Goal: Task Accomplishment & Management: Complete application form

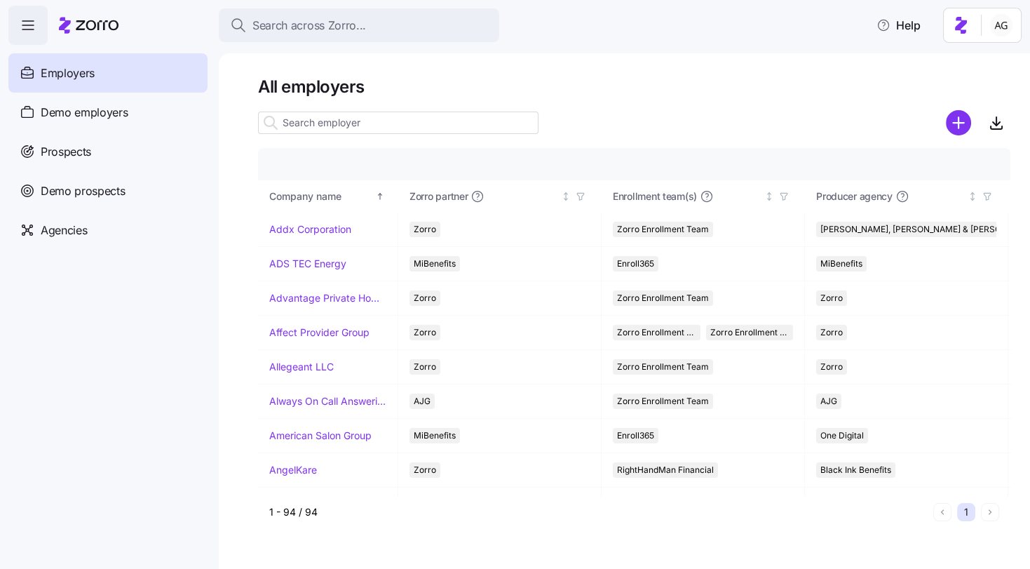
click at [113, 85] on div "Employers" at bounding box center [107, 72] width 199 height 39
click at [300, 122] on input at bounding box center [398, 123] width 281 height 22
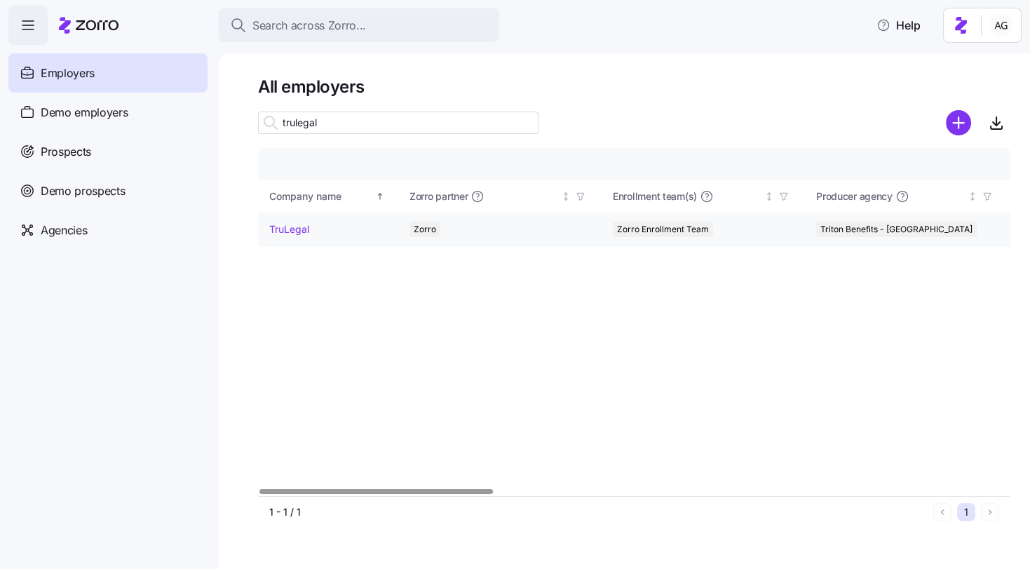
type input "trulegal"
click at [283, 229] on link "TruLegal" at bounding box center [289, 229] width 40 height 14
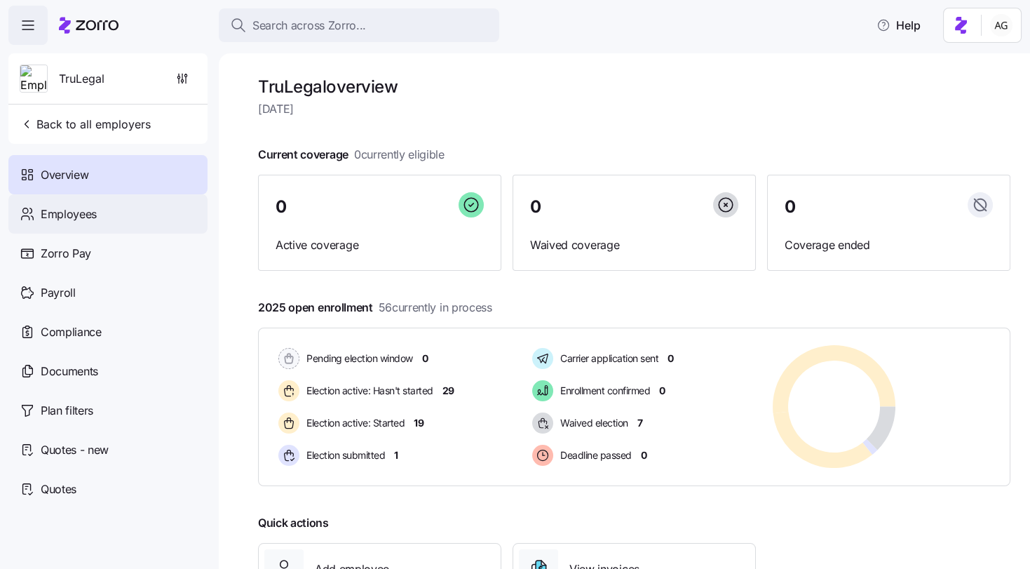
click at [111, 219] on div "Employees" at bounding box center [107, 213] width 199 height 39
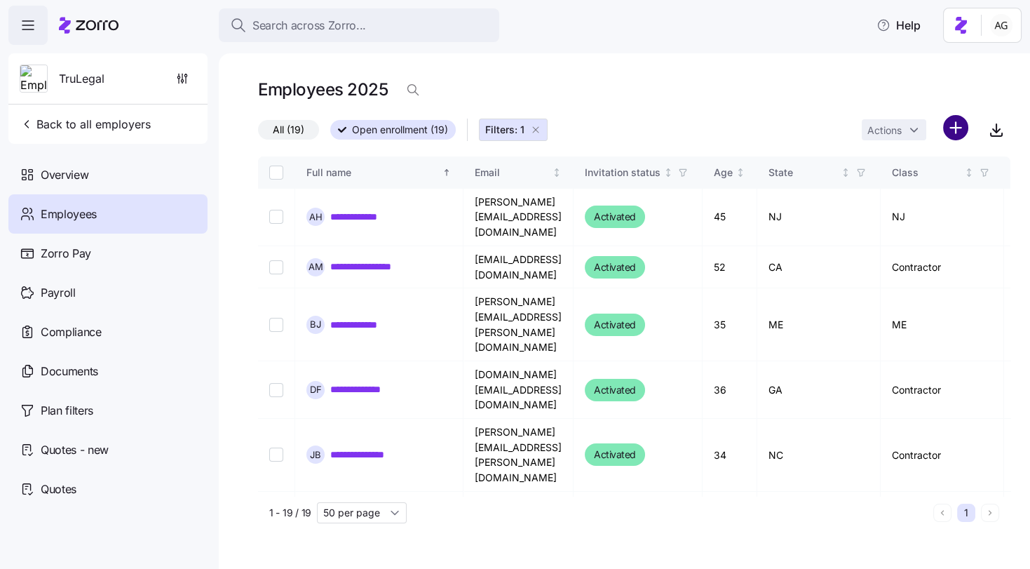
click at [954, 131] on html "**********" at bounding box center [515, 280] width 1030 height 560
click at [877, 183] on span "Add a new employee" at bounding box center [911, 188] width 94 height 14
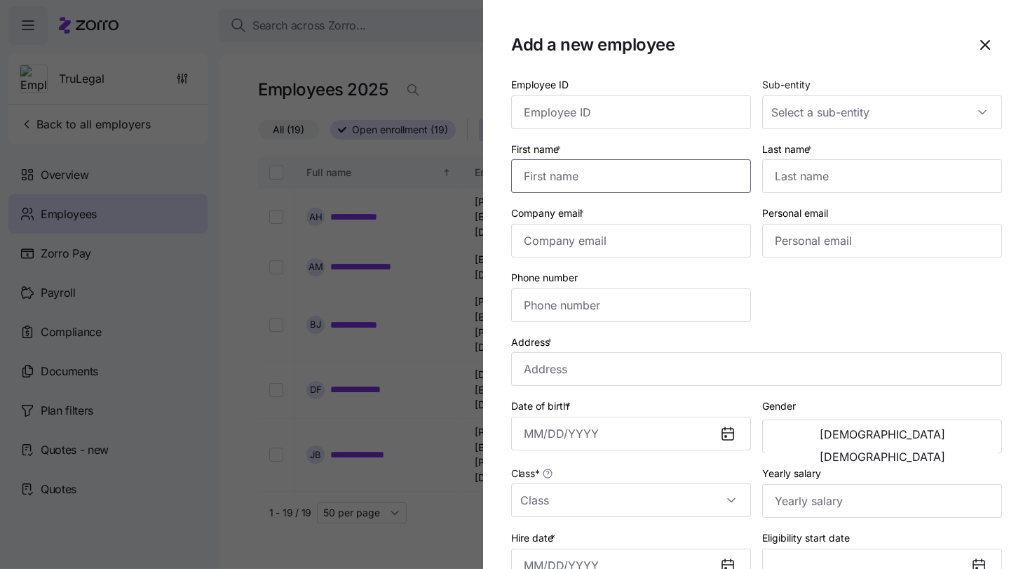
click at [675, 177] on input "First name *" at bounding box center [631, 176] width 240 height 34
type input "[PERSON_NAME]"
type input "Brody"
click at [631, 246] on input "Company email *" at bounding box center [631, 241] width 240 height 34
type input "[EMAIL_ADDRESS][DOMAIN_NAME]"
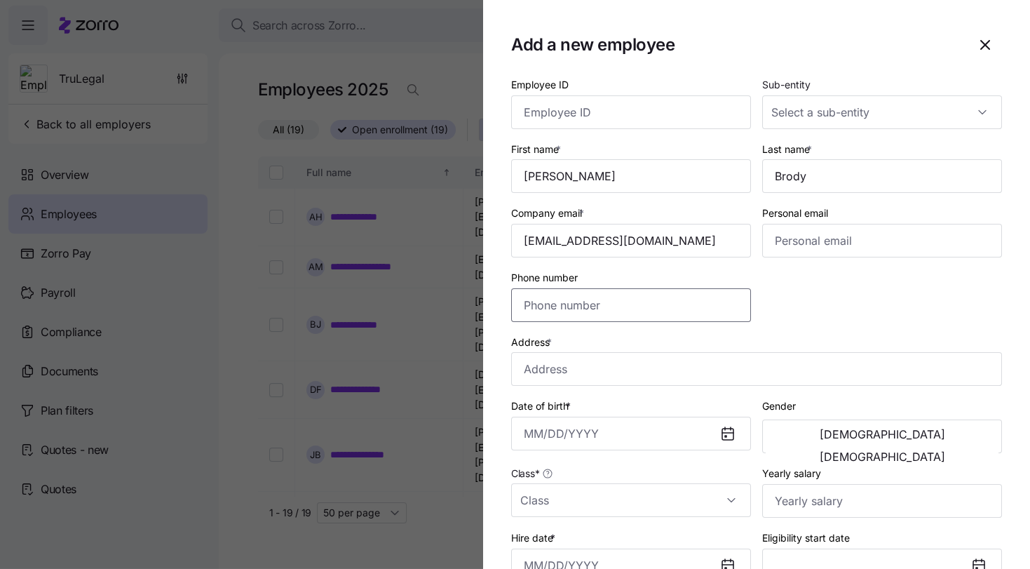
click at [721, 302] on input "Phone number" at bounding box center [631, 305] width 240 height 34
click at [701, 372] on input "Address *" at bounding box center [756, 369] width 491 height 34
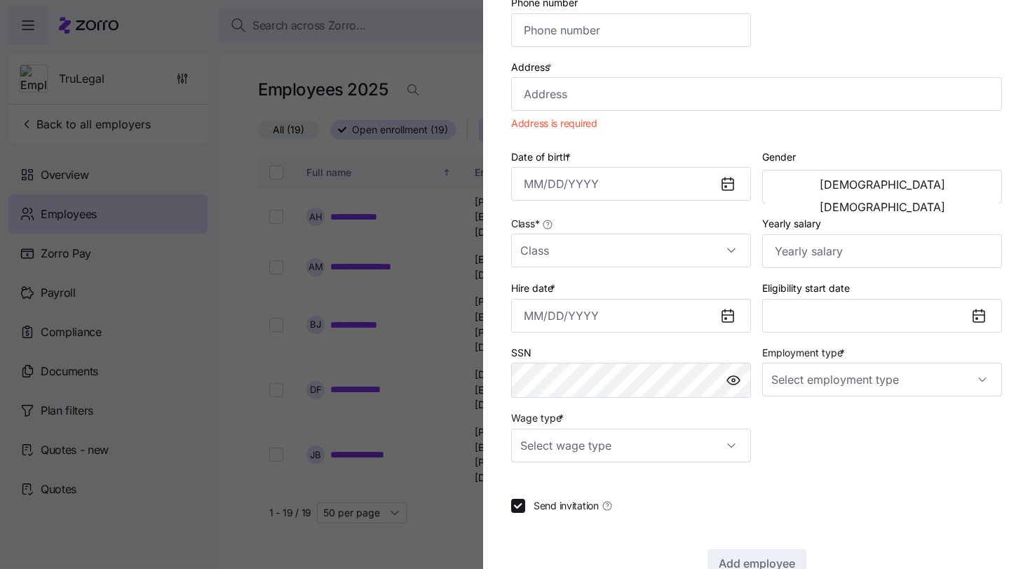
scroll to position [271, 0]
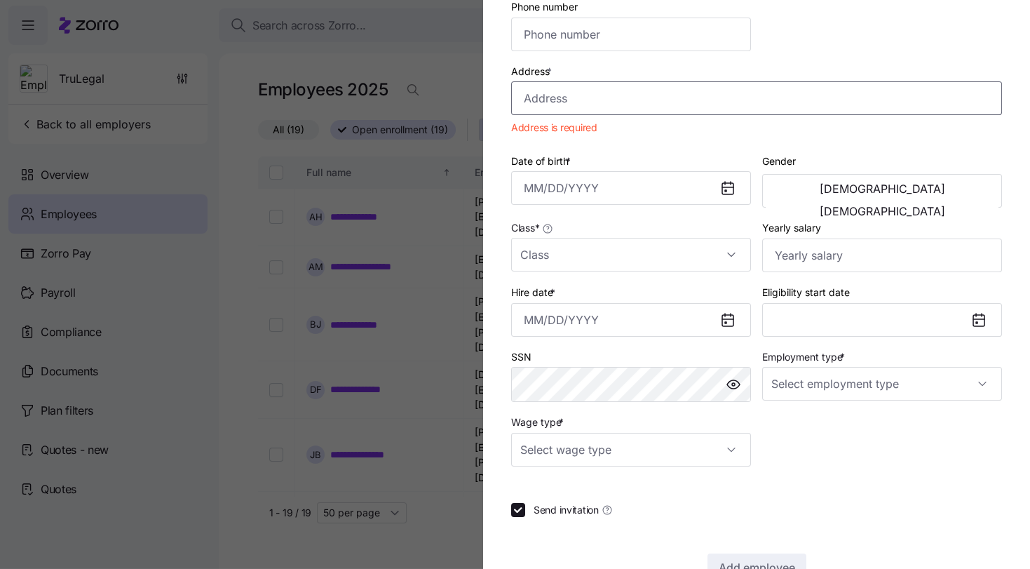
click at [634, 100] on input "Address *" at bounding box center [756, 98] width 491 height 34
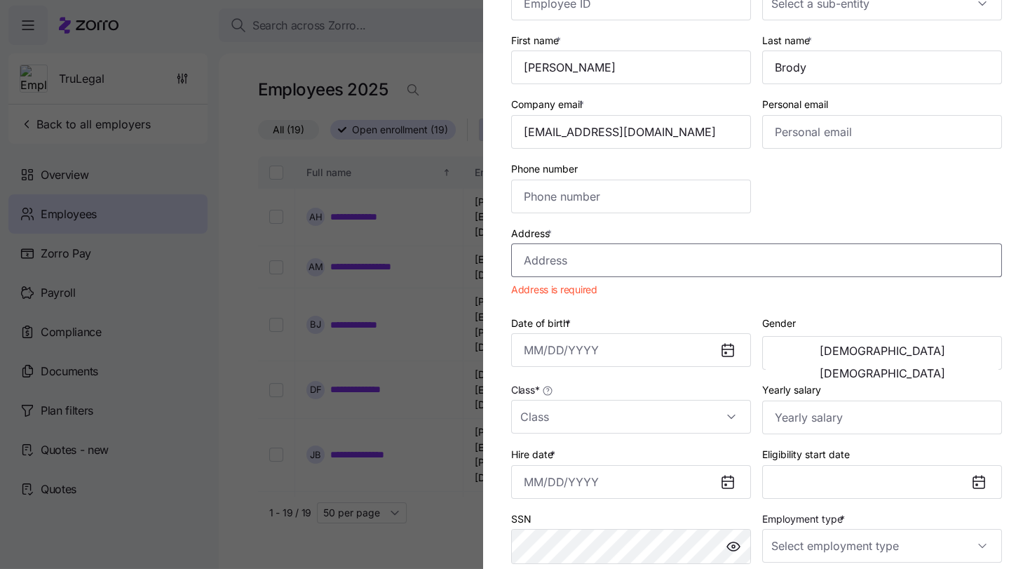
scroll to position [0, 0]
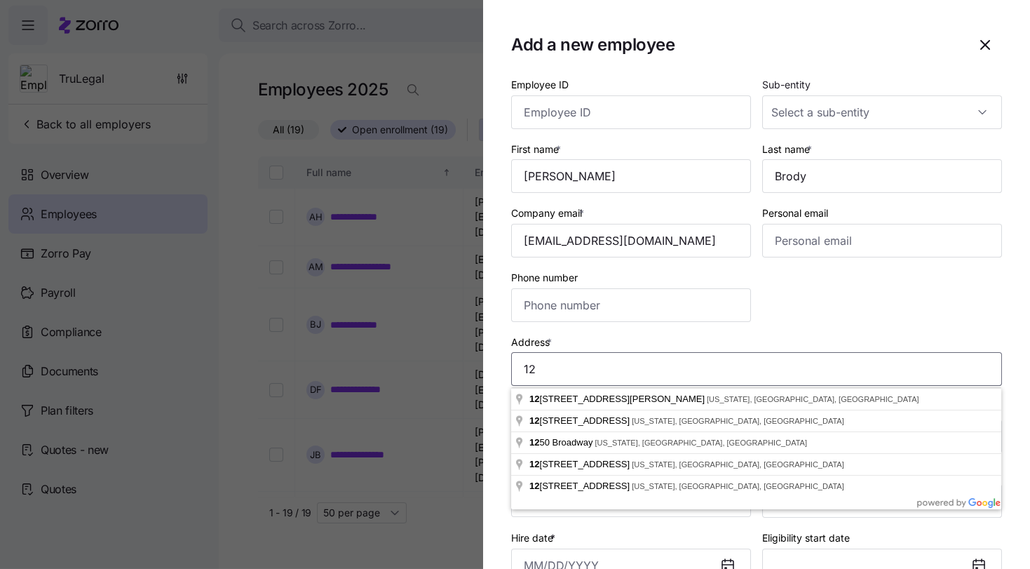
type input "1"
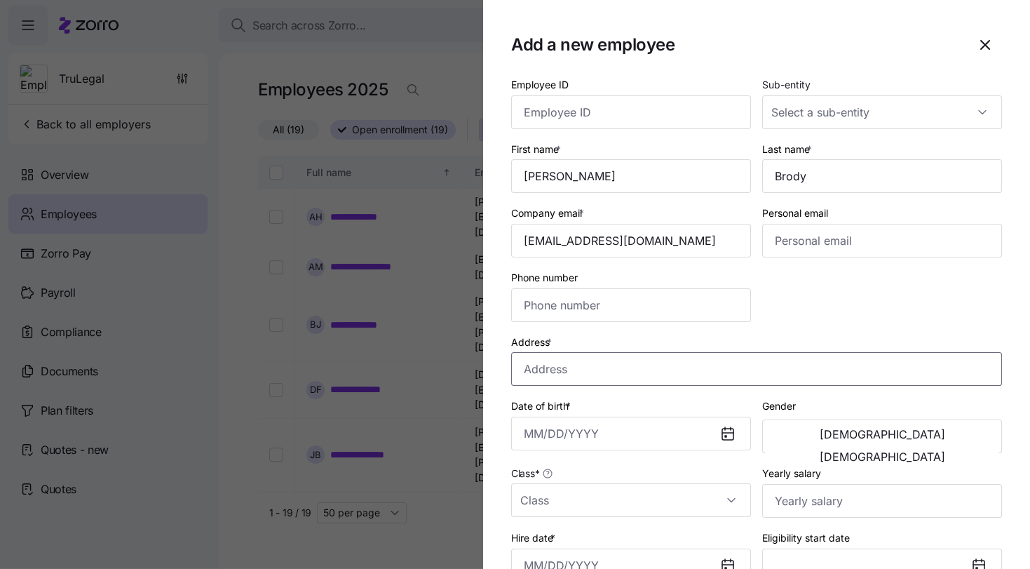
type input "1"
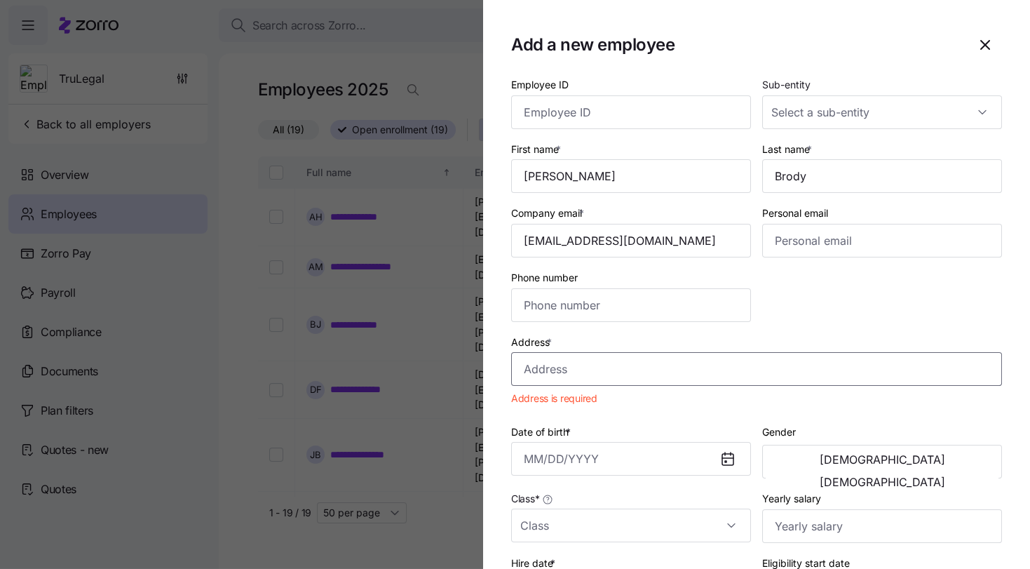
click at [552, 365] on input "Address *" at bounding box center [756, 369] width 491 height 34
click at [995, 46] on span "button" at bounding box center [985, 45] width 32 height 32
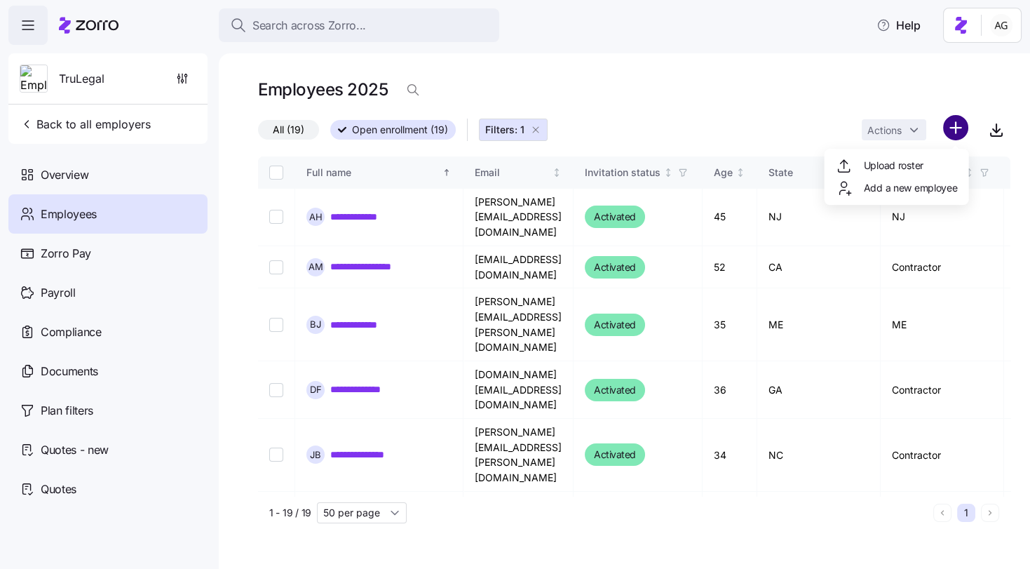
click at [959, 128] on html "**********" at bounding box center [515, 280] width 1030 height 560
click at [903, 182] on span "Add a new employee" at bounding box center [911, 188] width 94 height 14
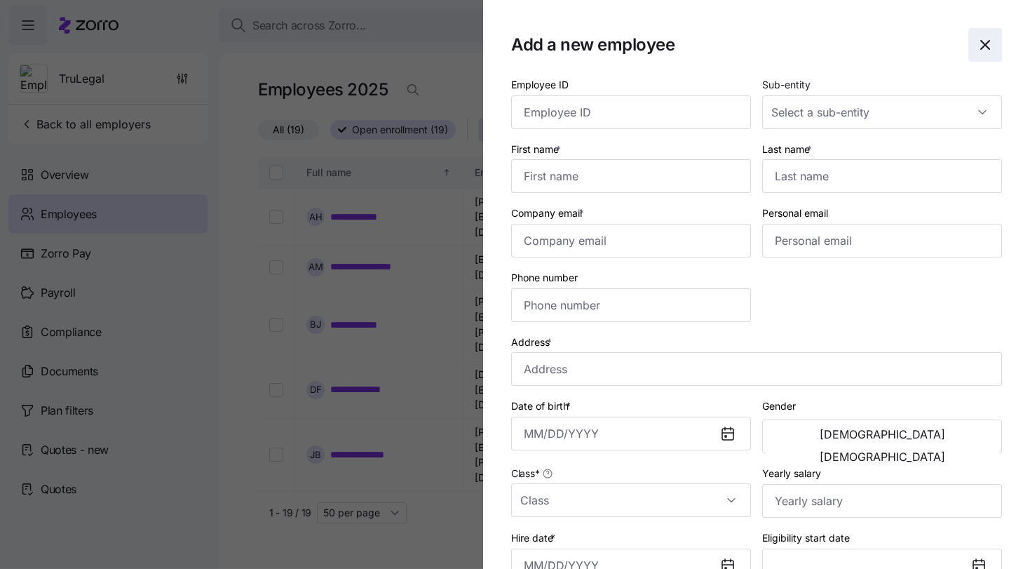
click at [988, 43] on icon "button" at bounding box center [985, 44] width 17 height 17
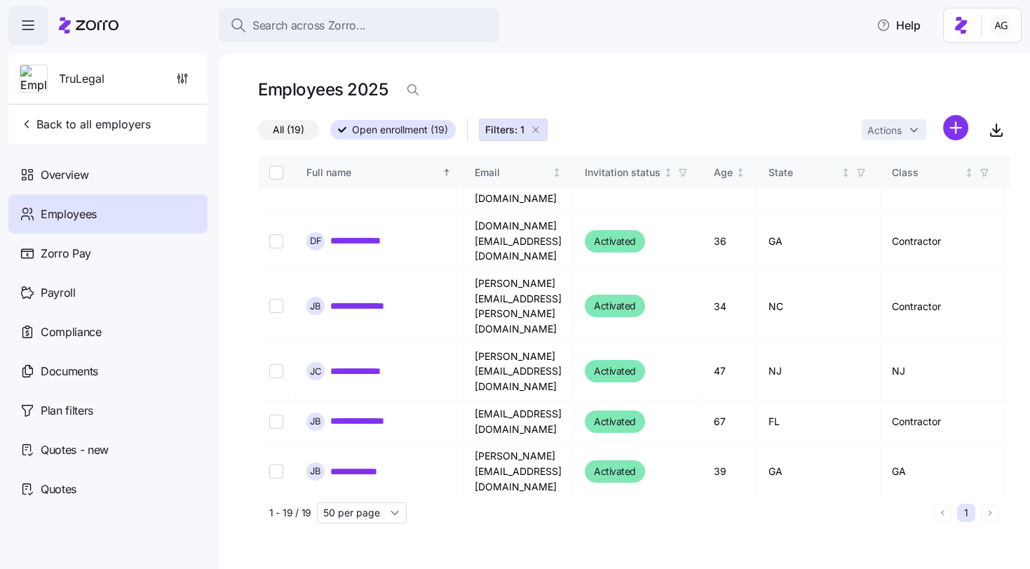
scroll to position [168, 0]
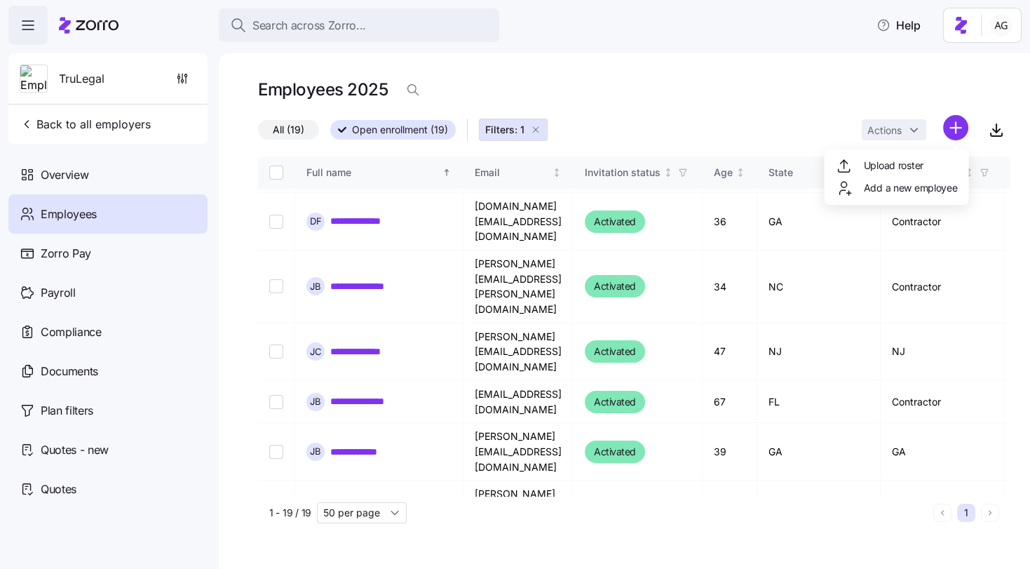
click at [951, 127] on html "**********" at bounding box center [515, 280] width 1030 height 560
click at [892, 179] on div "Add a new employee" at bounding box center [897, 188] width 133 height 22
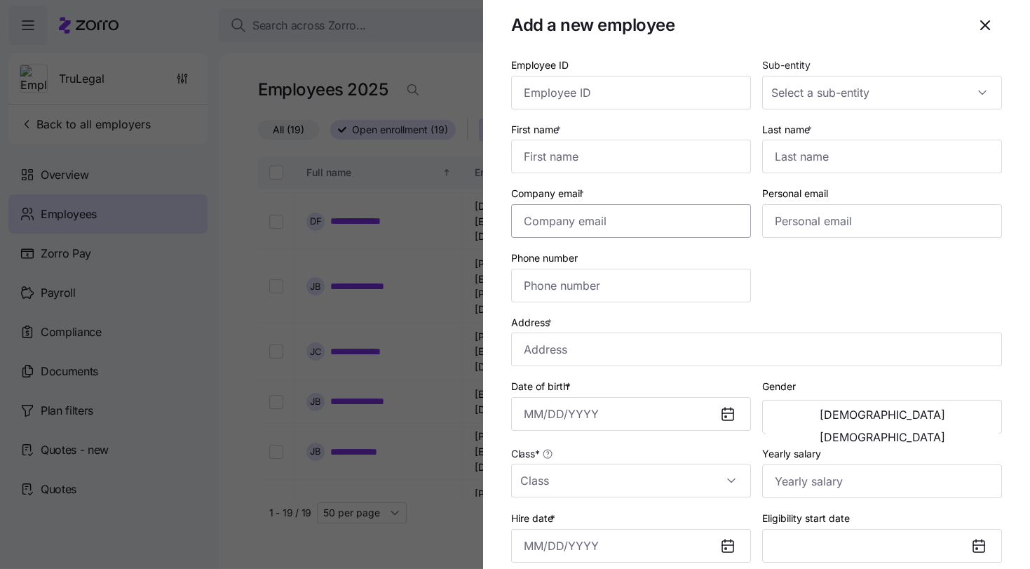
scroll to position [18, 0]
click at [979, 26] on icon "button" at bounding box center [985, 26] width 17 height 17
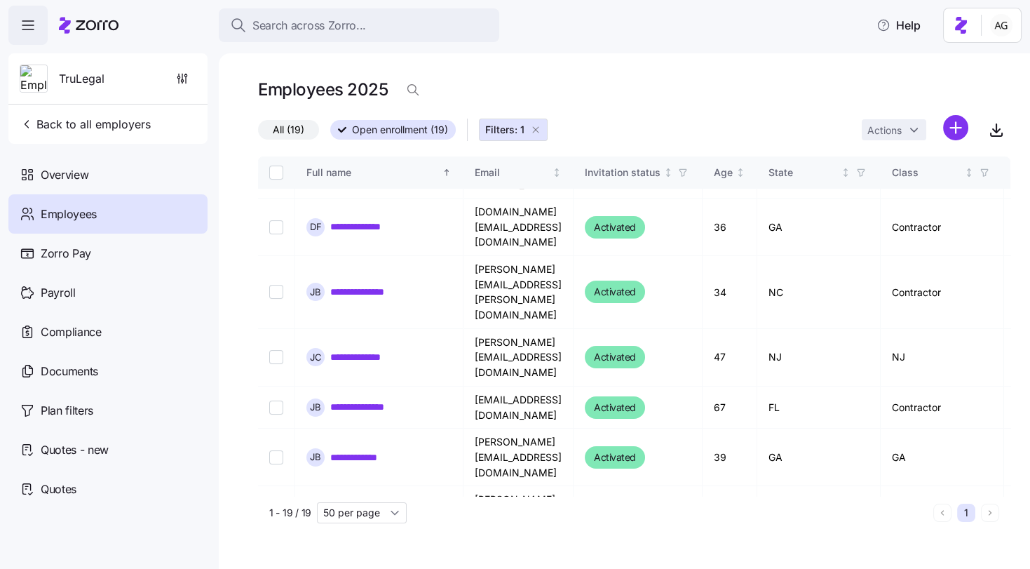
scroll to position [156, 0]
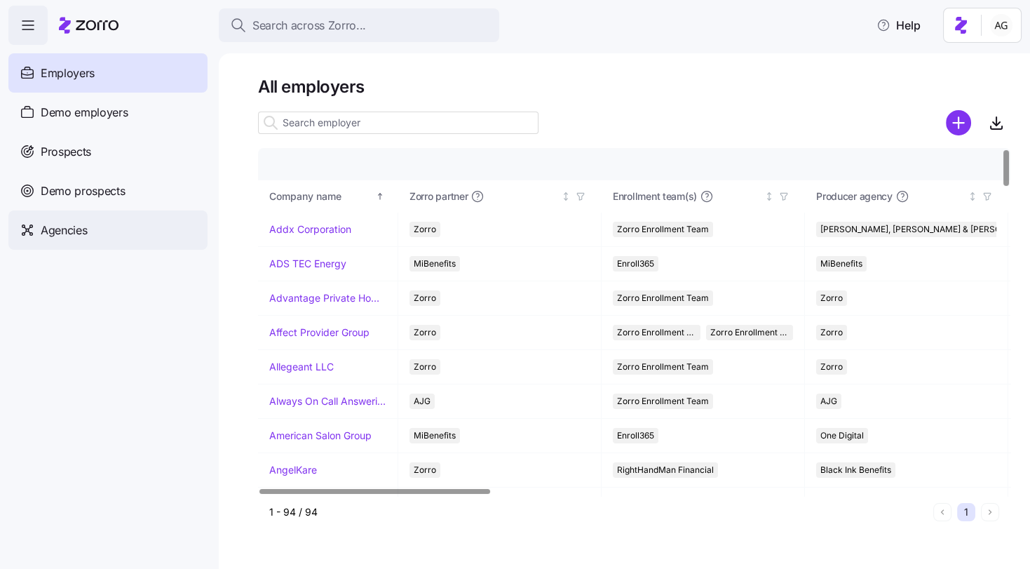
click at [87, 229] on span "Agencies" at bounding box center [64, 231] width 46 height 18
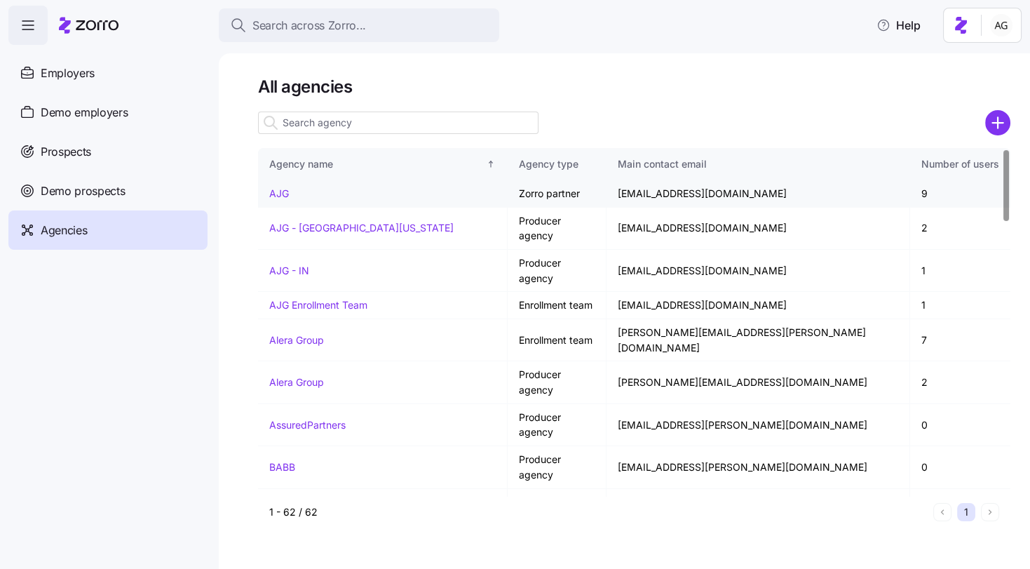
click at [285, 190] on link "AJG" at bounding box center [279, 193] width 20 height 12
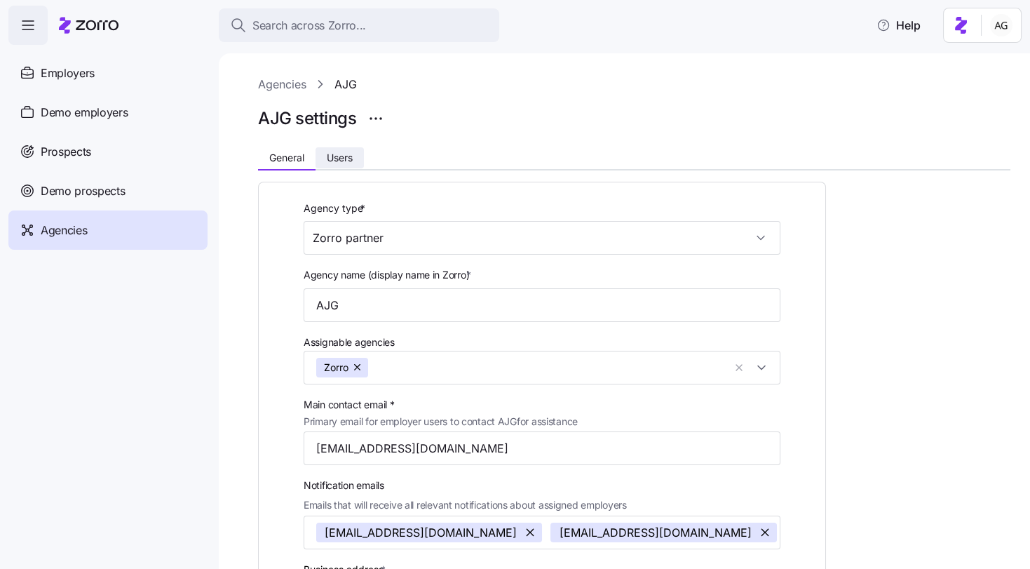
click at [349, 151] on button "Users" at bounding box center [340, 157] width 48 height 21
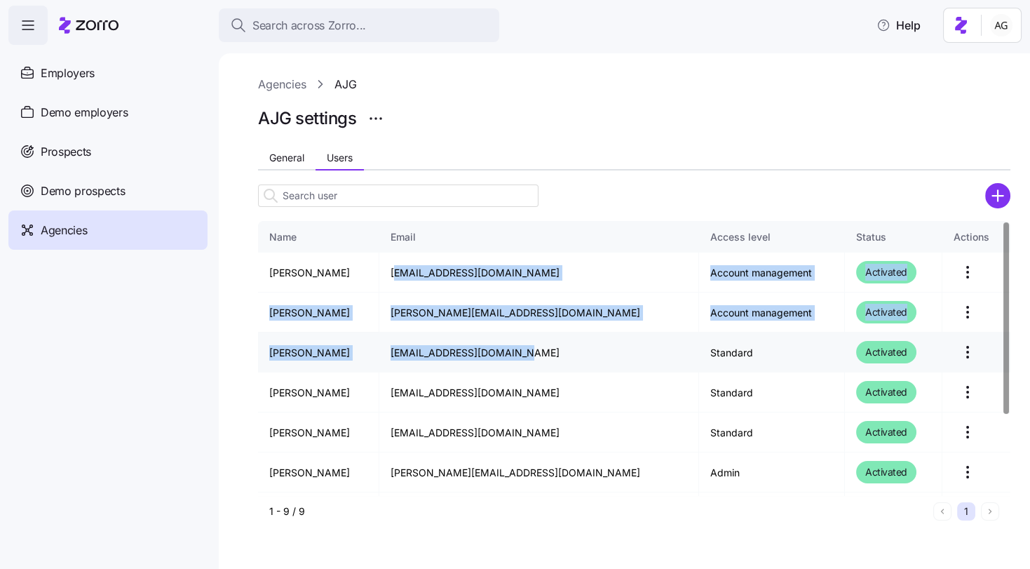
drag, startPoint x: 431, startPoint y: 272, endPoint x: 524, endPoint y: 361, distance: 128.0
click at [524, 361] on tbody "Sheryl Chaitoff sheryl_chaitoff@ajg.com Account management Activated Michael Ur…" at bounding box center [634, 432] width 753 height 359
click at [524, 361] on td "mpettry@ligsolutions.com" at bounding box center [538, 352] width 319 height 40
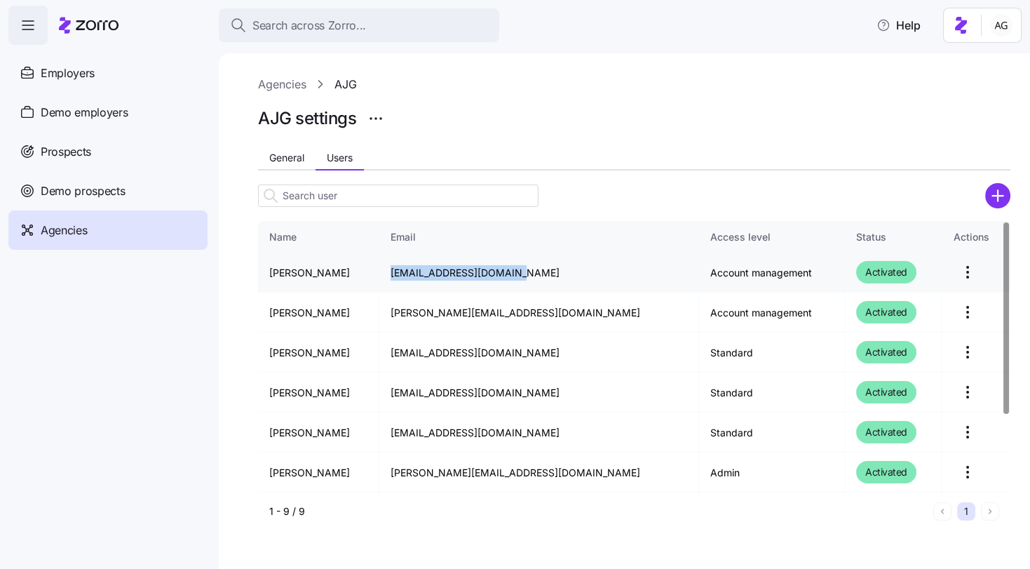
drag, startPoint x: 427, startPoint y: 271, endPoint x: 560, endPoint y: 271, distance: 133.3
click at [560, 271] on td "sheryl_chaitoff@ajg.com" at bounding box center [538, 273] width 319 height 40
click at [549, 231] on div "Email" at bounding box center [539, 236] width 296 height 15
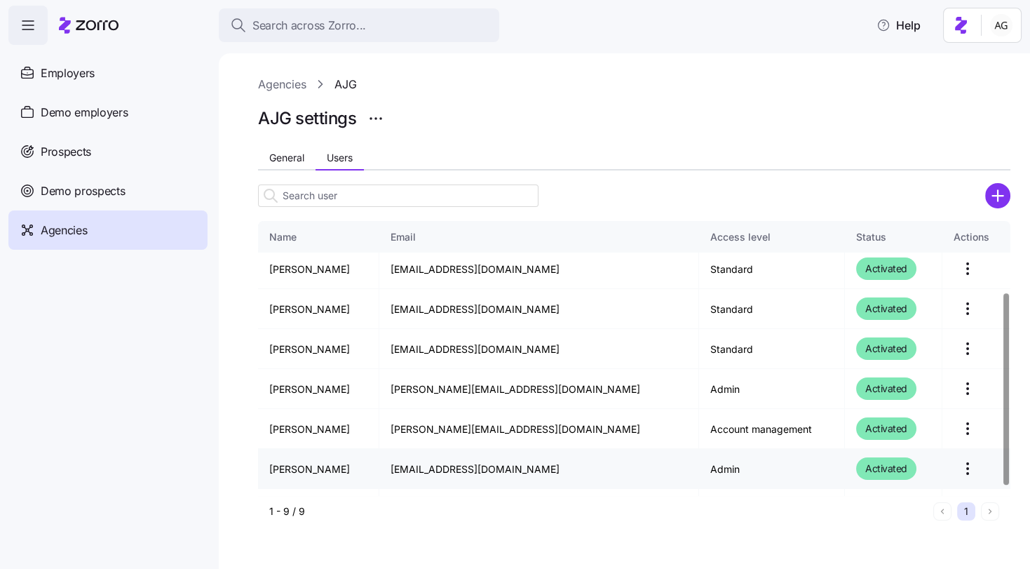
scroll to position [114, 0]
